Goal: Task Accomplishment & Management: Manage account settings

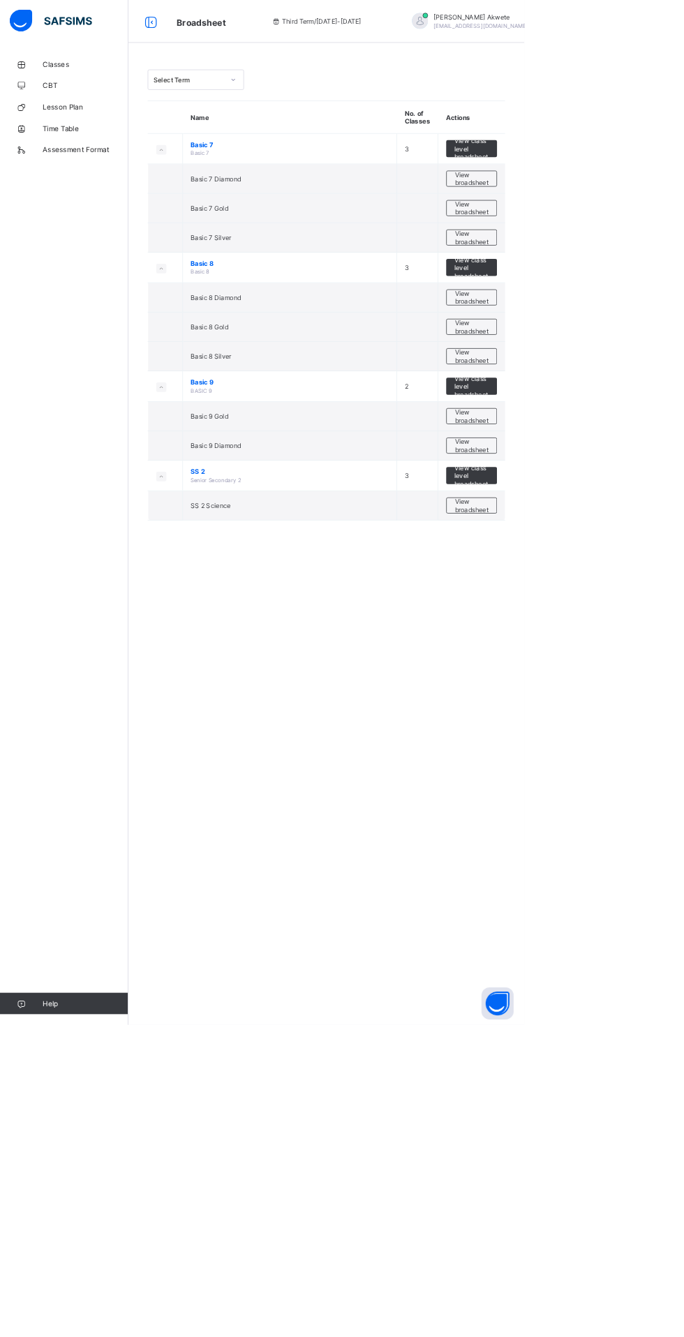
click at [91, 80] on span "Classes" at bounding box center [112, 83] width 112 height 11
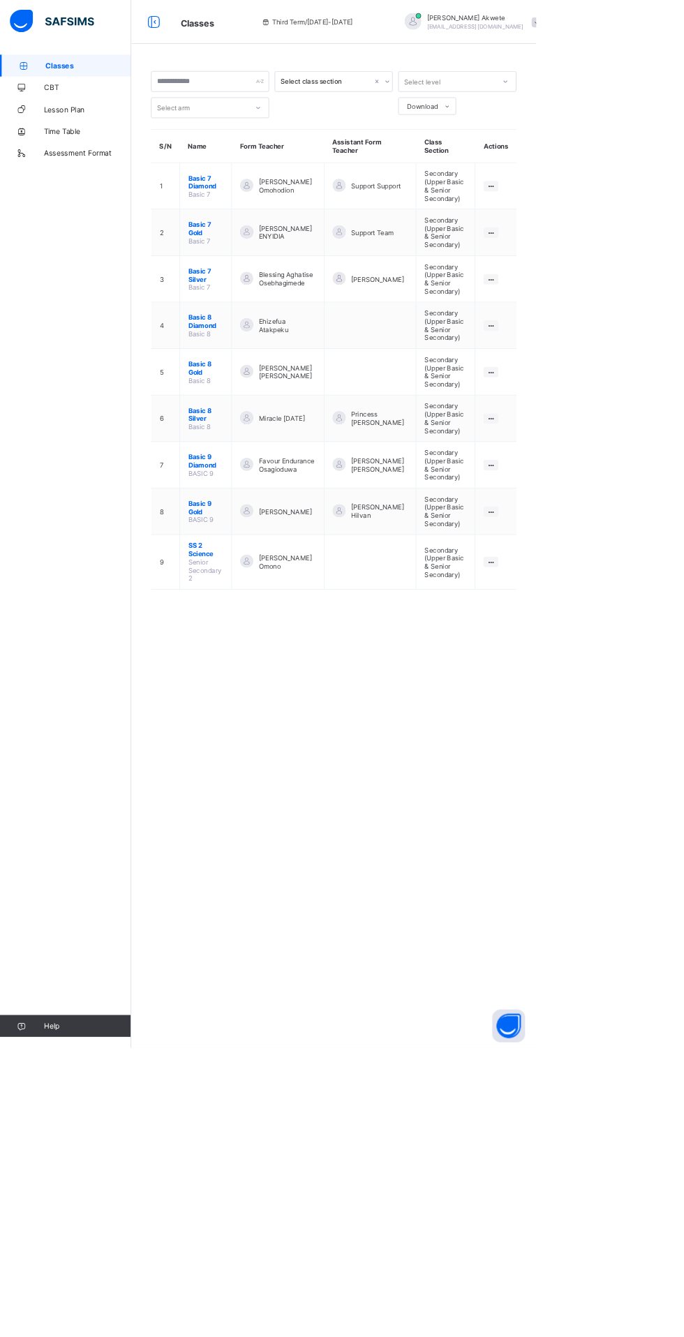
click at [678, 28] on span at bounding box center [684, 28] width 13 height 13
click at [578, 98] on span "Logout" at bounding box center [554, 91] width 48 height 15
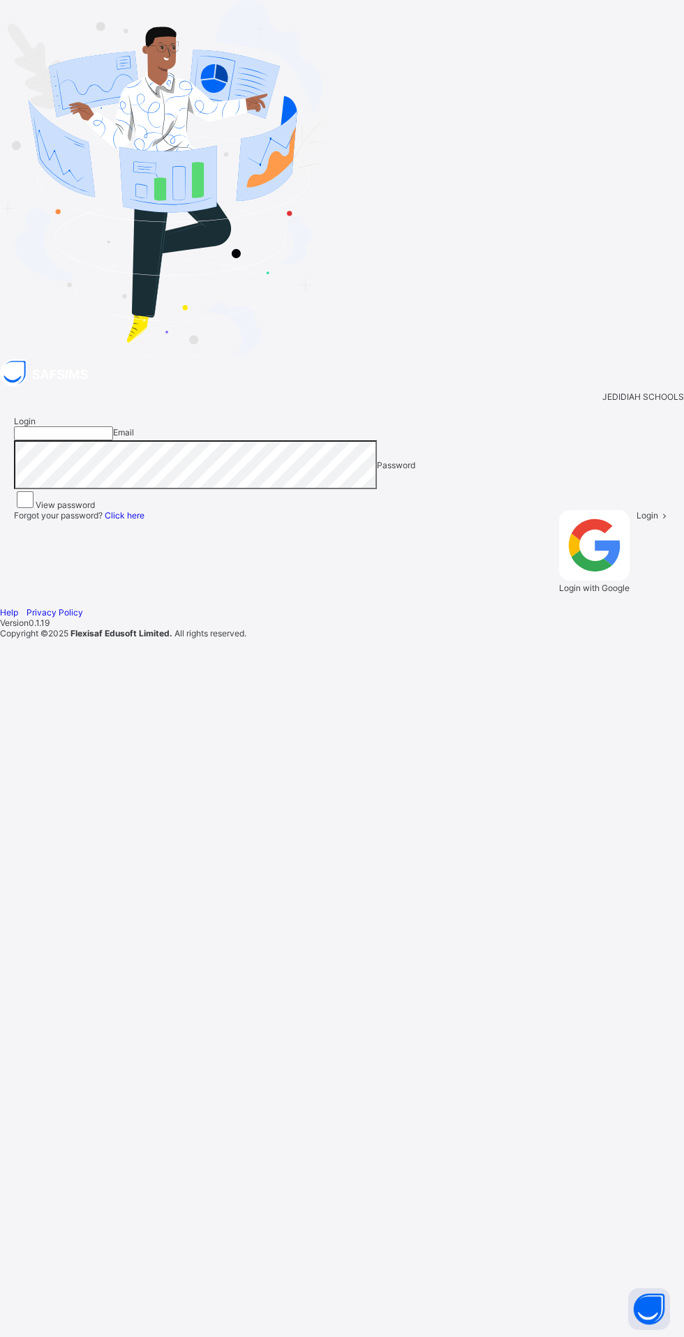
click at [621, 391] on span "JEDIDIAH SCHOOLS" at bounding box center [643, 396] width 82 height 10
click at [559, 391] on div "JEDIDIAH SCHOOLS" at bounding box center [342, 396] width 684 height 10
